Goal: Find specific fact: Find specific fact

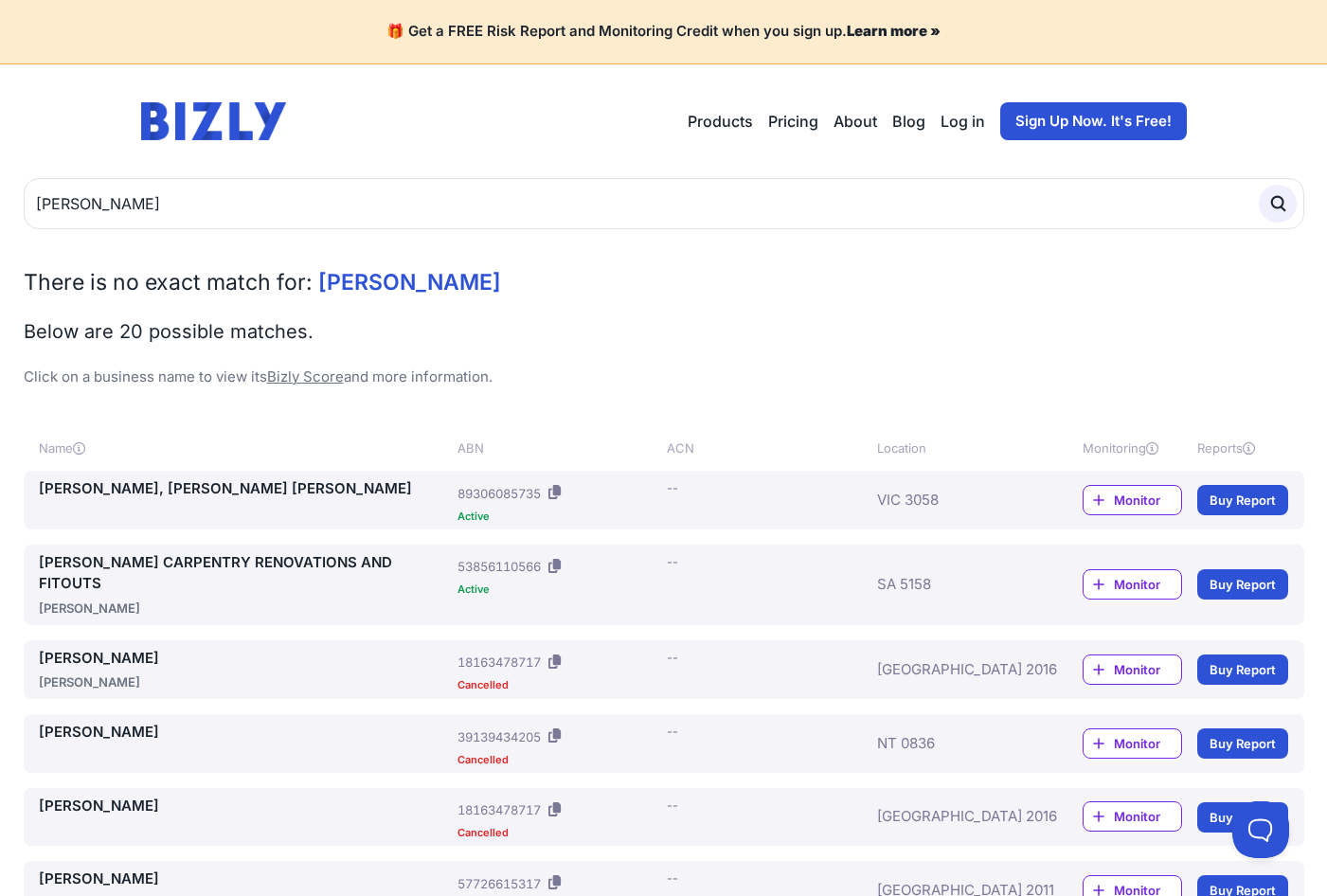
type input "[PERSON_NAME]"
click at [1260, 185] on button "submit" at bounding box center [1279, 204] width 38 height 38
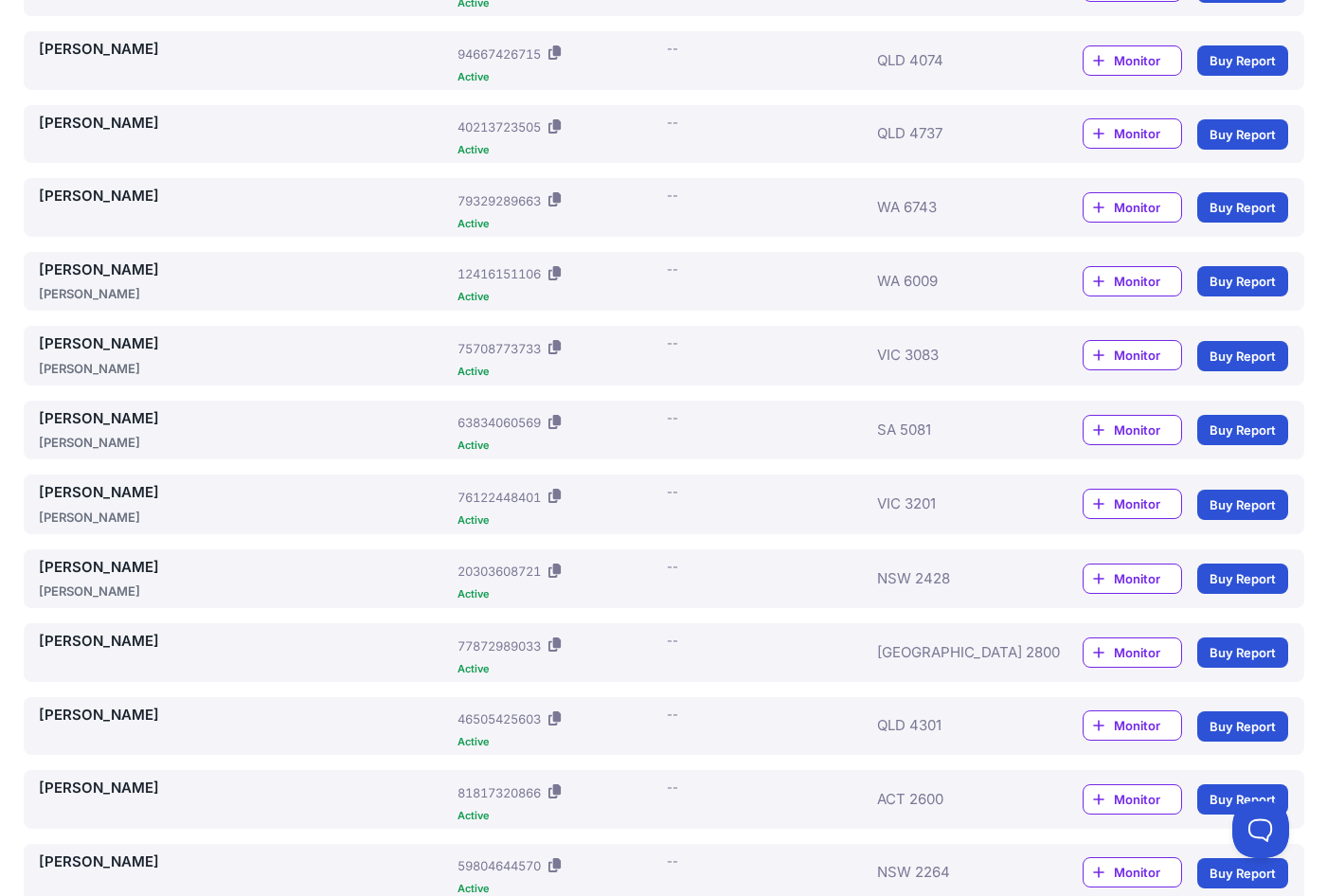
drag, startPoint x: 71, startPoint y: 635, endPoint x: 105, endPoint y: 650, distance: 37.2
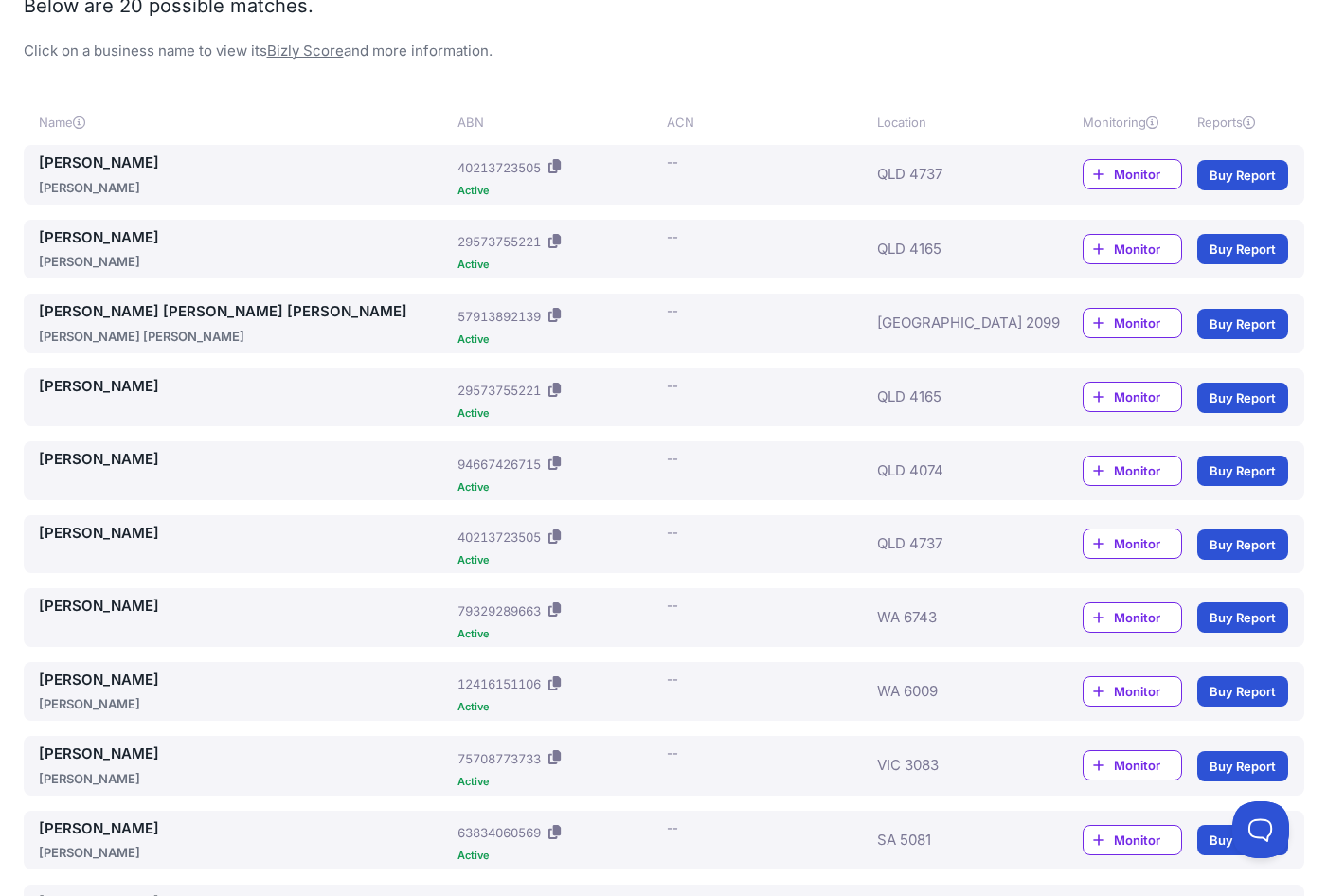
scroll to position [7, 0]
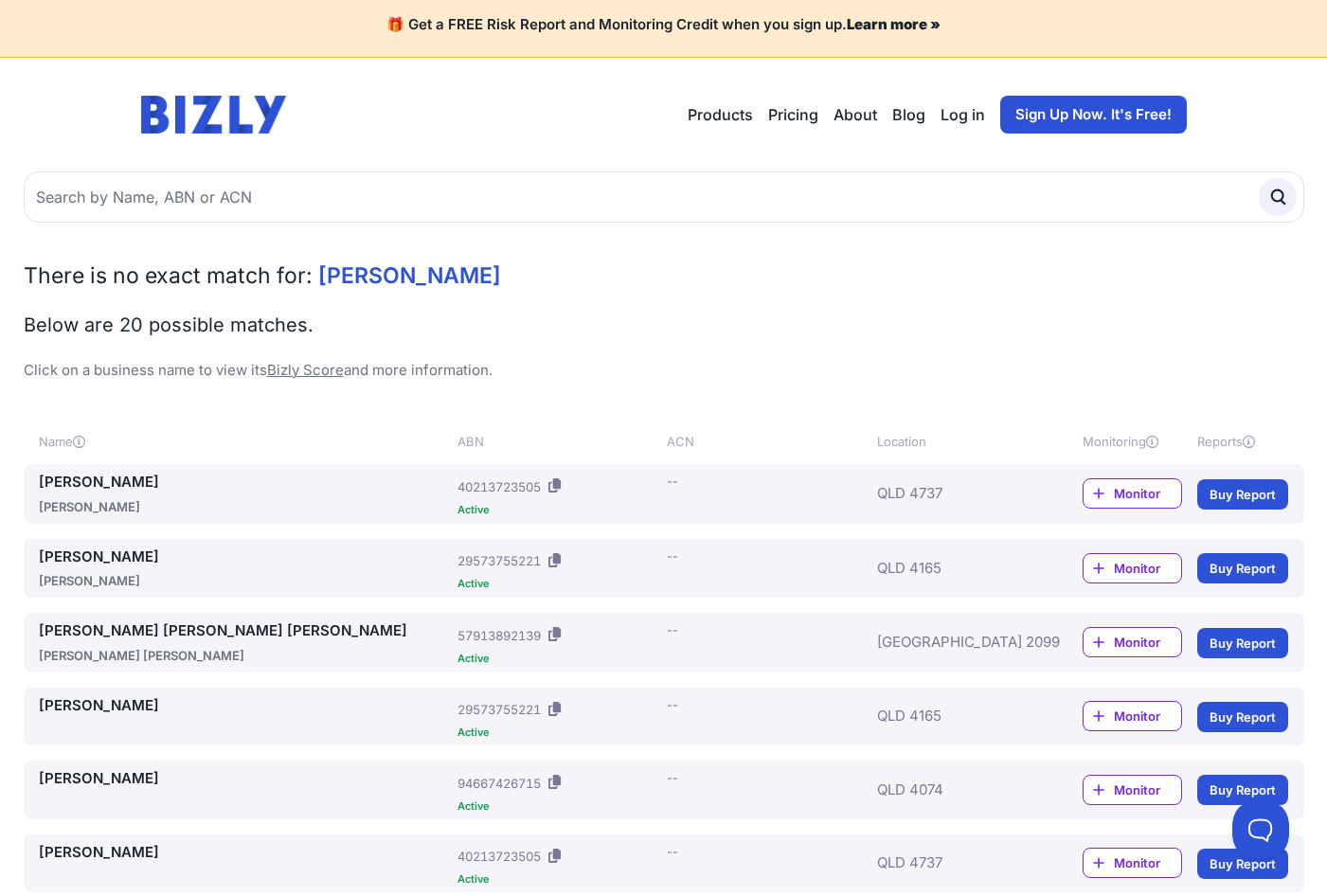
drag, startPoint x: 114, startPoint y: 657, endPoint x: 137, endPoint y: 684, distance: 35.5
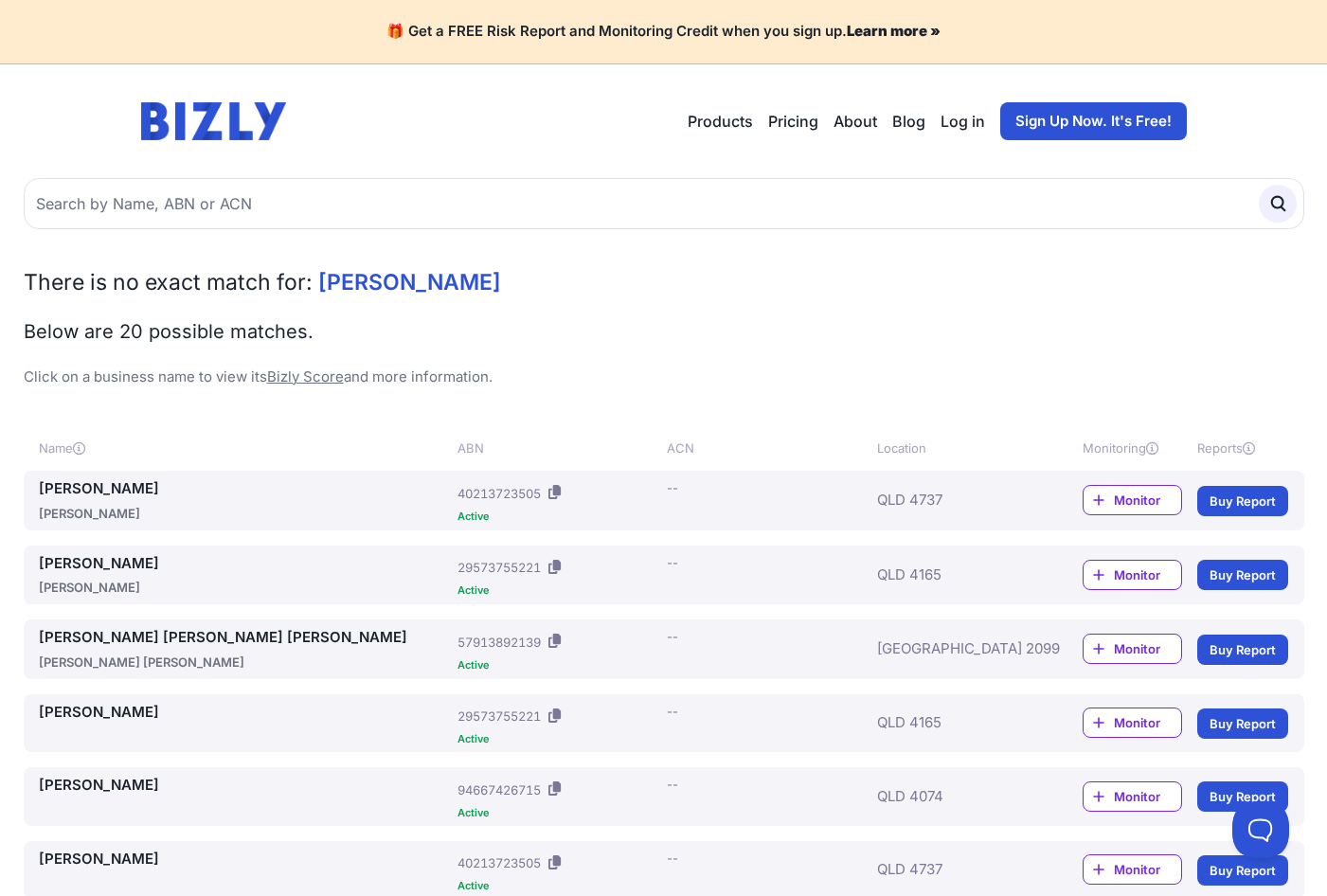
click at [336, 337] on h2 "Below are 20 possible matches." at bounding box center [664, 331] width 1281 height 27
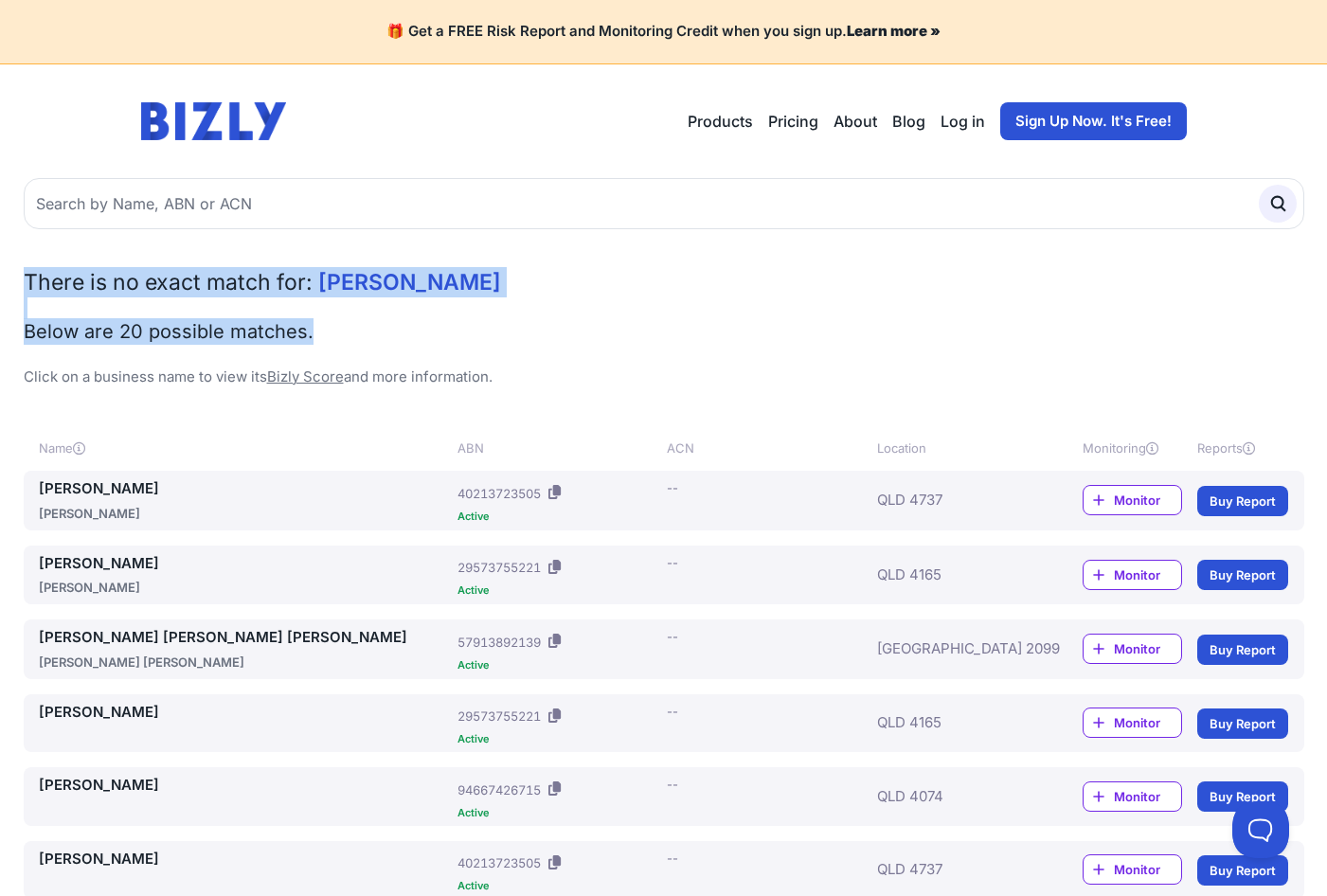
drag, startPoint x: 18, startPoint y: 272, endPoint x: 558, endPoint y: 331, distance: 543.2
copy div "There is no exact match for: Daliah Edwards Below are 20 possible matches."
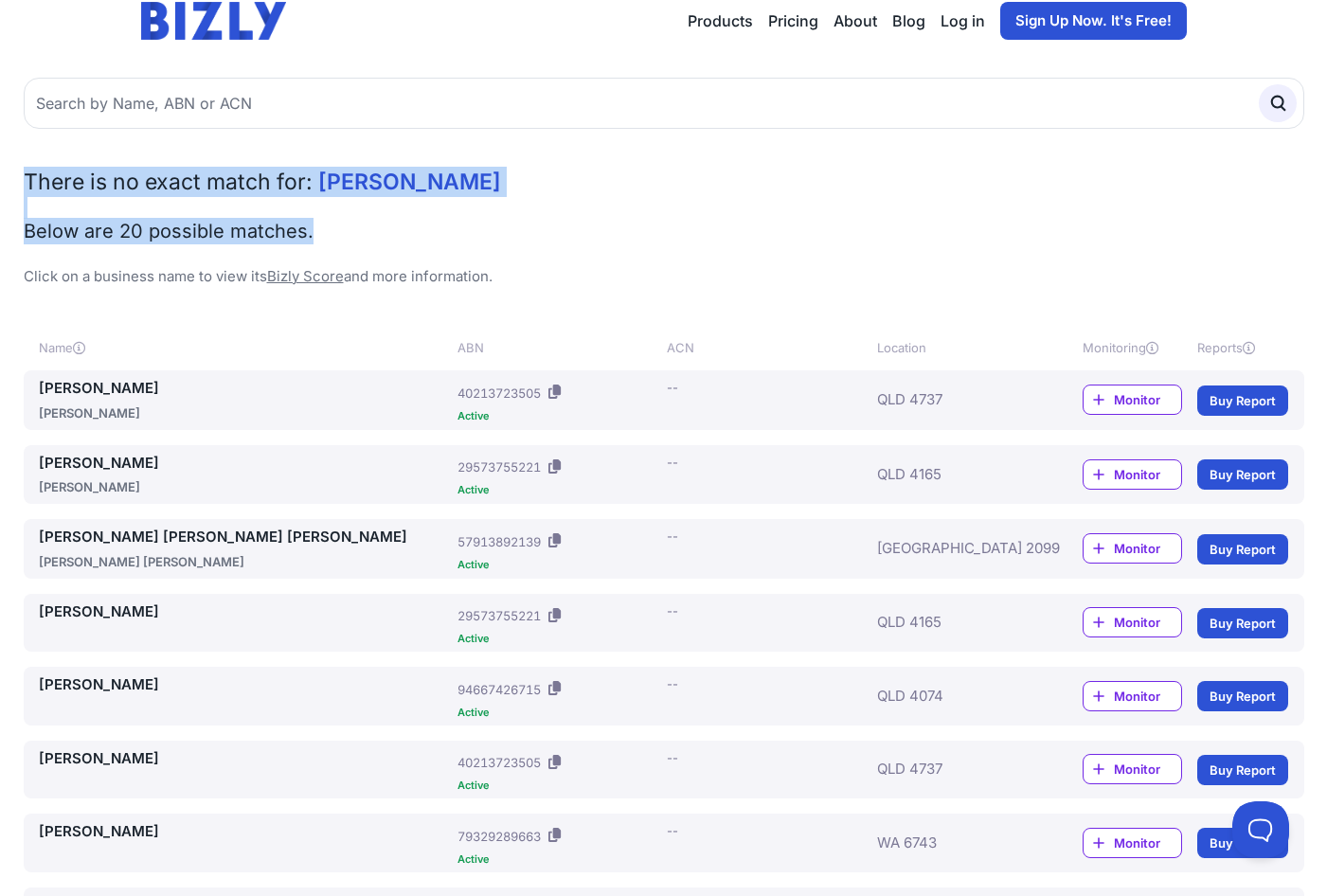
scroll to position [73, 0]
